Goal: Information Seeking & Learning: Learn about a topic

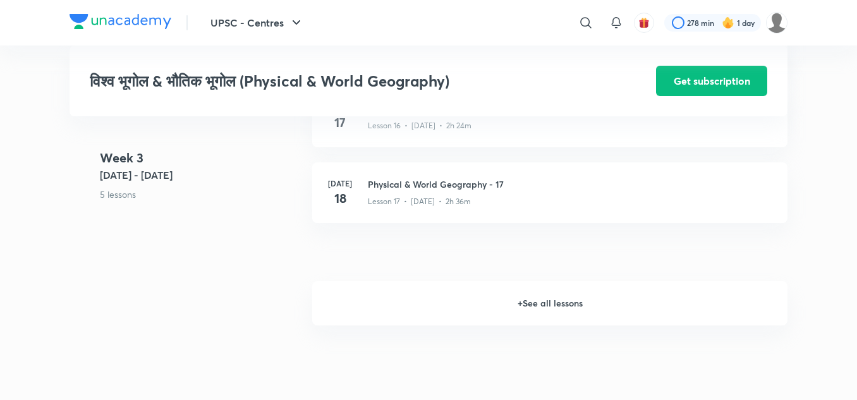
scroll to position [1783, 0]
click at [529, 304] on h6 "+ See all lessons" at bounding box center [549, 304] width 475 height 44
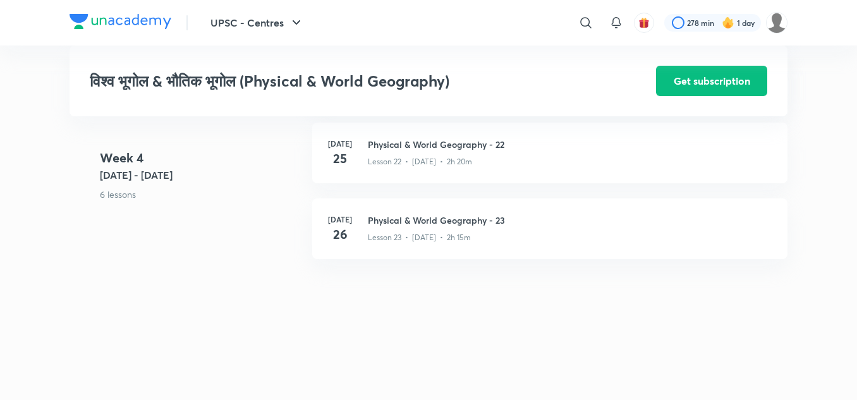
scroll to position [2272, 0]
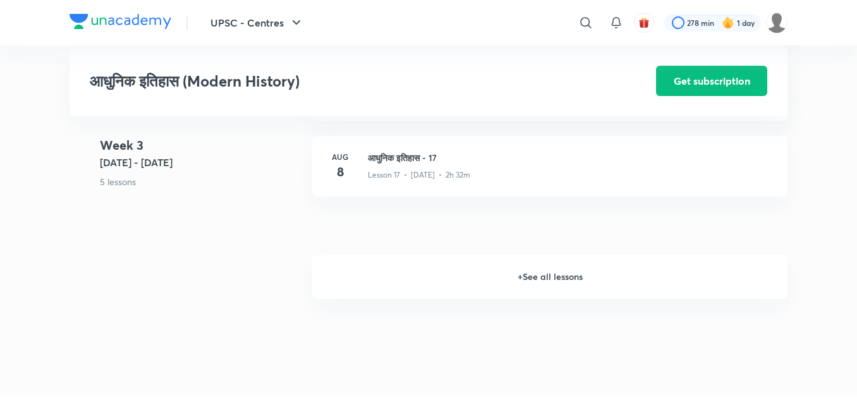
scroll to position [1790, 0]
click at [536, 279] on h6 "+ See all lessons" at bounding box center [549, 278] width 475 height 44
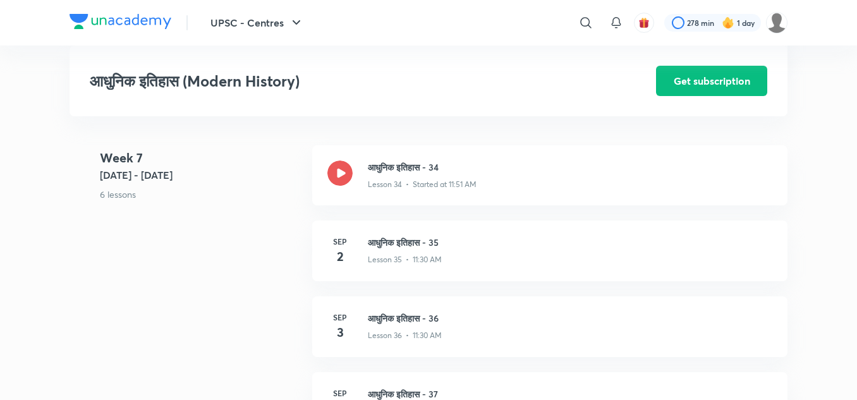
scroll to position [3252, 0]
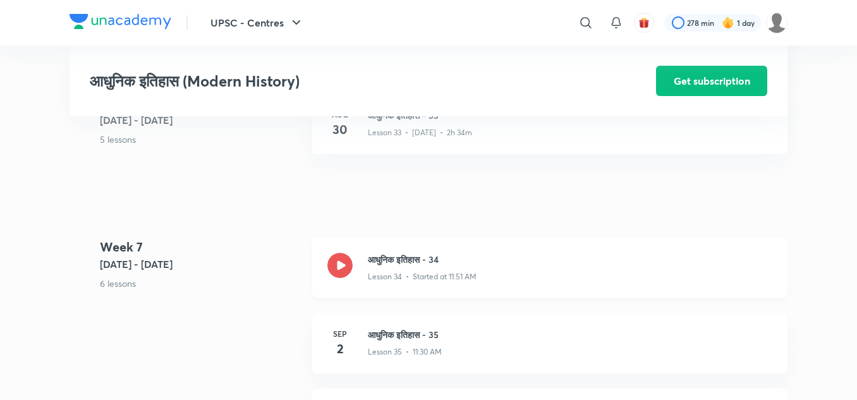
click at [435, 258] on h3 "आधुनिक इतिहास - 34" at bounding box center [570, 259] width 404 height 13
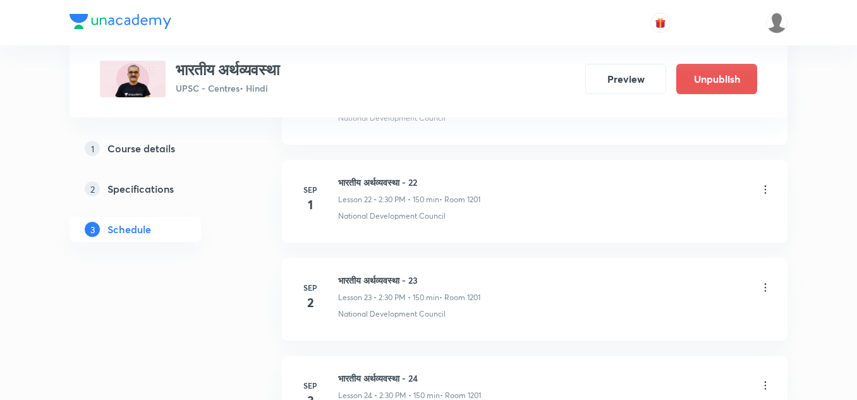
scroll to position [2803, 0]
click at [361, 184] on h6 "भारतीय अर्थव्यवस्था - 22" at bounding box center [409, 184] width 142 height 13
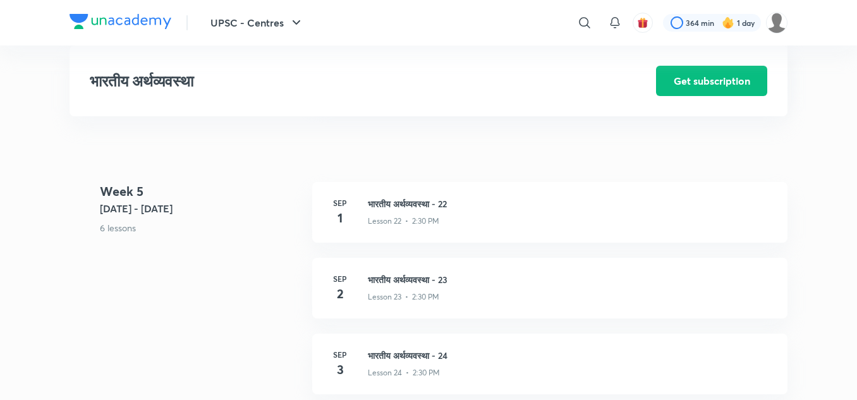
scroll to position [2243, 0]
click at [435, 205] on h3 "भारतीय अर्थव्यवस्था - 22" at bounding box center [570, 204] width 404 height 13
